Goal: Information Seeking & Learning: Learn about a topic

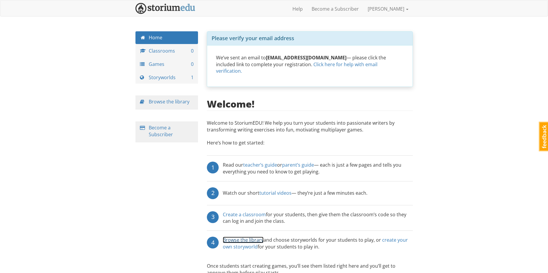
click at [237, 236] on link "Browse the library" at bounding box center [243, 239] width 41 height 6
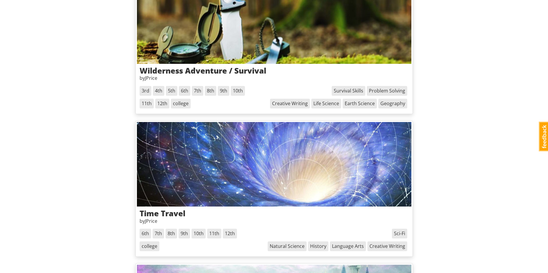
scroll to position [276, 0]
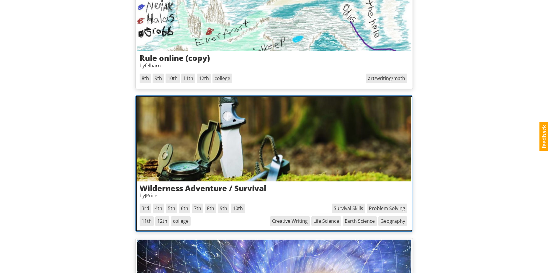
click at [240, 185] on h3 "Wilderness Adventure / Survival" at bounding box center [274, 188] width 269 height 9
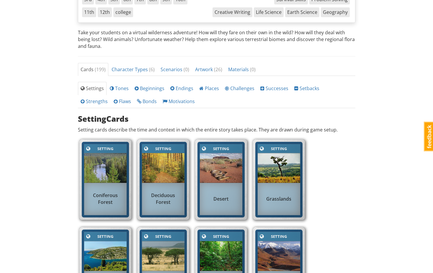
scroll to position [177, 0]
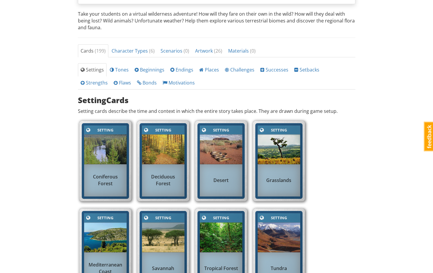
click at [287, 174] on div "Grasslands" at bounding box center [279, 180] width 42 height 13
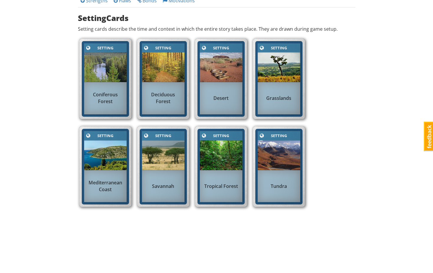
scroll to position [266, 0]
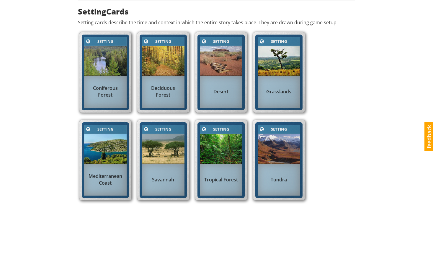
click at [213, 132] on div "Setting" at bounding box center [221, 129] width 28 height 7
drag, startPoint x: 89, startPoint y: 125, endPoint x: 96, endPoint y: 124, distance: 7.1
click at [89, 124] on div "Setting Mediterranean Coast" at bounding box center [105, 160] width 47 height 76
click at [212, 148] on img at bounding box center [221, 149] width 42 height 30
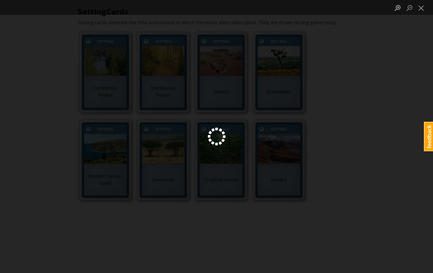
click at [264, 148] on div "Lightbox" at bounding box center [216, 136] width 433 height 273
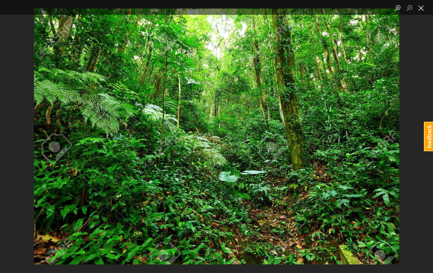
click at [423, 3] on button "Close lightbox" at bounding box center [421, 8] width 12 height 10
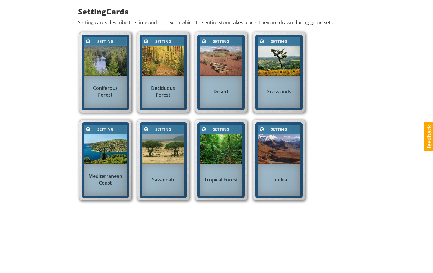
click at [227, 144] on img at bounding box center [221, 149] width 42 height 30
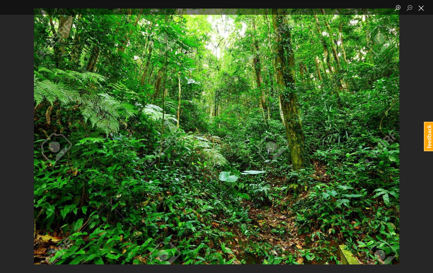
click at [423, 8] on button "Close lightbox" at bounding box center [421, 8] width 12 height 10
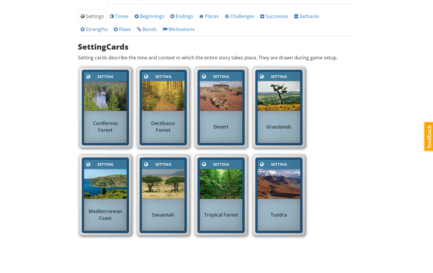
scroll to position [148, 0]
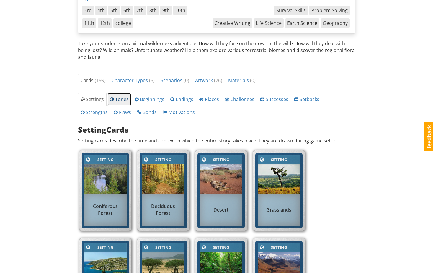
click at [118, 97] on span "Tones" at bounding box center [119, 99] width 19 height 6
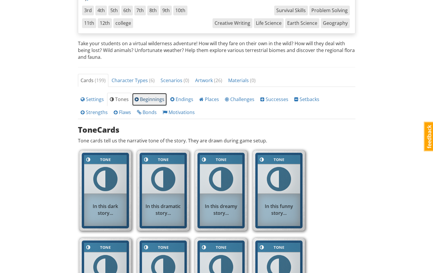
click at [147, 99] on span "Beginnings" at bounding box center [150, 99] width 30 height 6
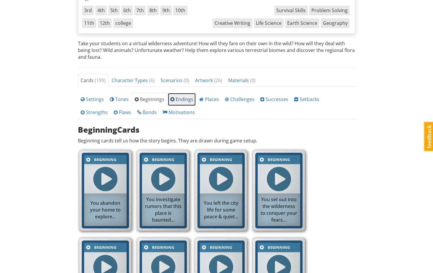
click at [182, 100] on span "Endings" at bounding box center [181, 99] width 23 height 6
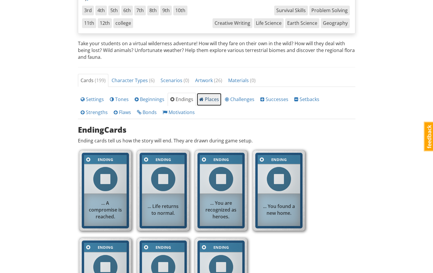
click at [202, 99] on span "Places" at bounding box center [209, 99] width 20 height 6
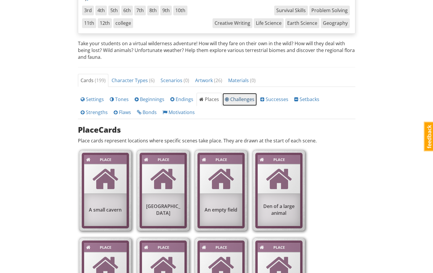
click at [236, 101] on span "Challenges" at bounding box center [240, 99] width 30 height 6
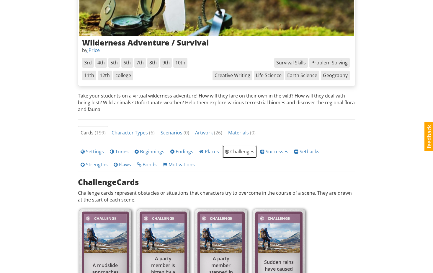
scroll to position [0, 0]
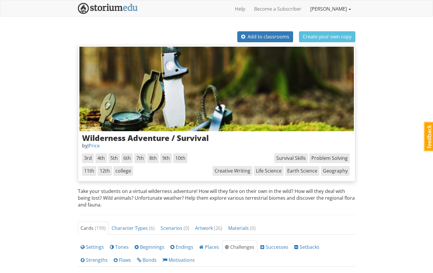
click at [339, 8] on link "[PERSON_NAME]" at bounding box center [331, 8] width 50 height 15
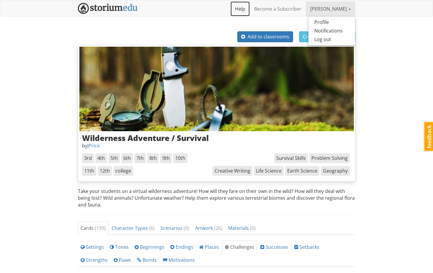
click at [250, 7] on link "Help" at bounding box center [239, 8] width 19 height 15
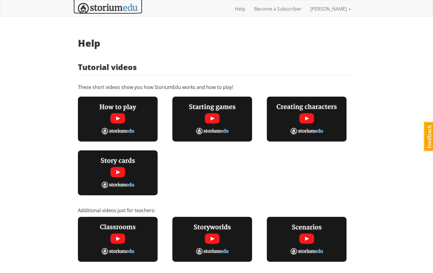
click at [96, 5] on img at bounding box center [108, 8] width 60 height 11
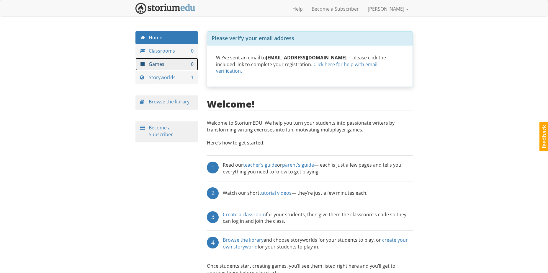
click at [157, 63] on link "Games 0" at bounding box center [166, 64] width 63 height 13
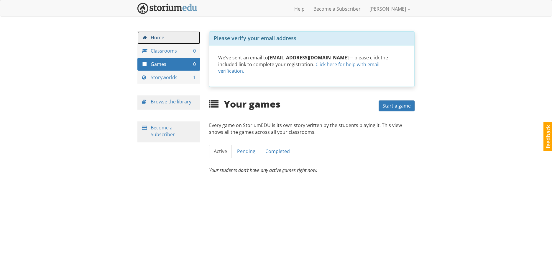
click at [158, 40] on link "Home" at bounding box center [168, 37] width 63 height 13
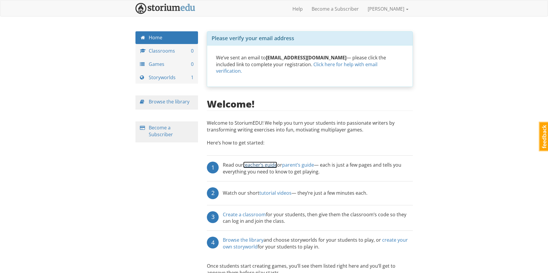
click at [252, 161] on link "teacher’s guide" at bounding box center [260, 164] width 34 height 6
